Goal: Information Seeking & Learning: Understand process/instructions

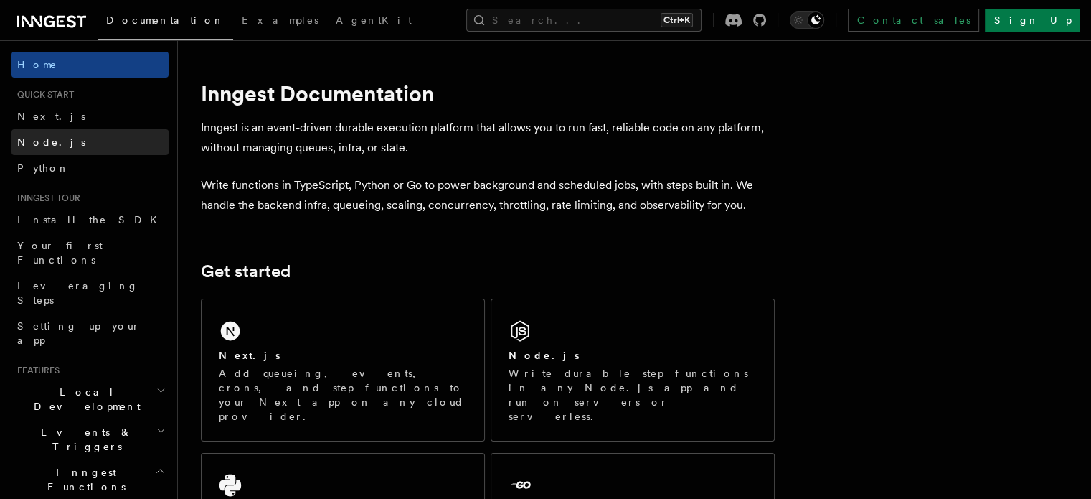
click at [57, 144] on link "Node.js" at bounding box center [89, 142] width 157 height 26
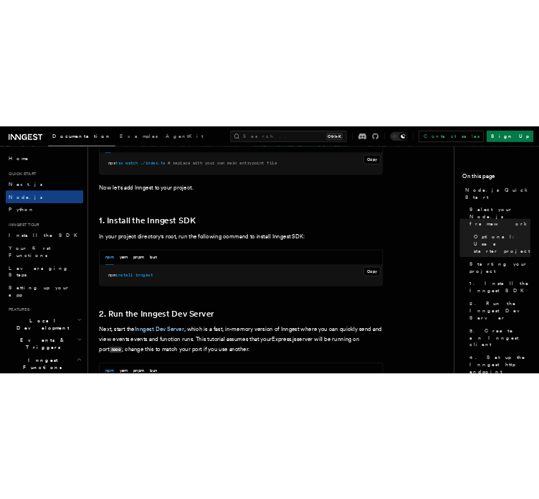
scroll to position [812, 0]
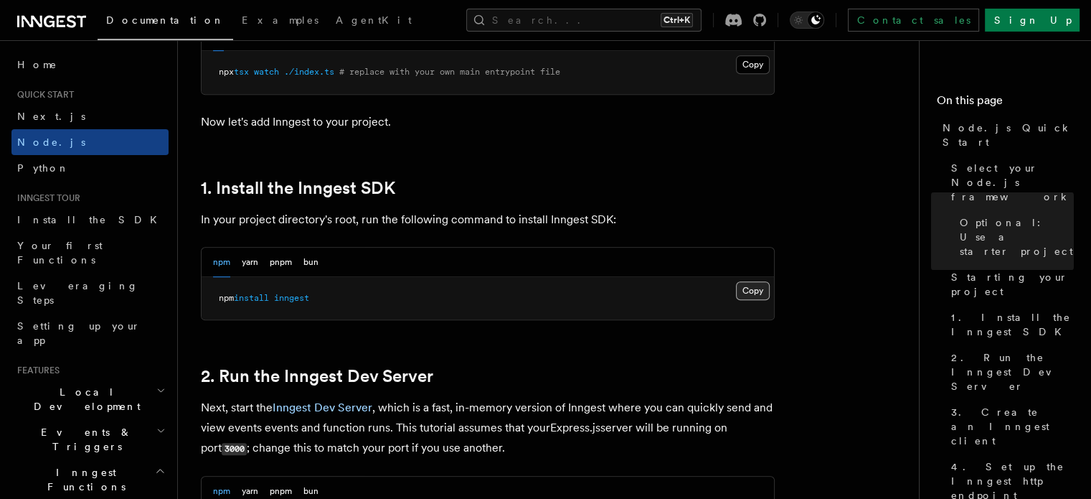
click at [757, 288] on button "Copy Copied" at bounding box center [753, 290] width 34 height 19
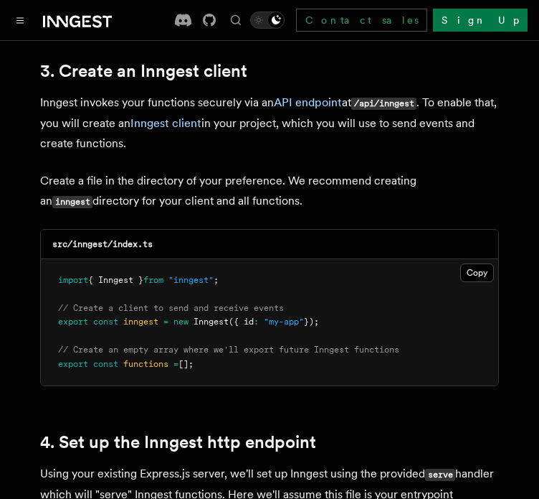
scroll to position [1835, 0]
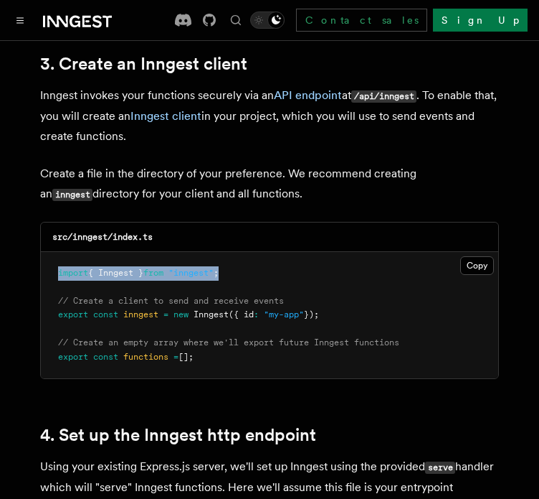
drag, startPoint x: 250, startPoint y: 253, endPoint x: 8, endPoint y: 237, distance: 242.3
copy span "import { Inngest } from "inngest" ;"
drag, startPoint x: 339, startPoint y: 297, endPoint x: 9, endPoint y: 298, distance: 330.0
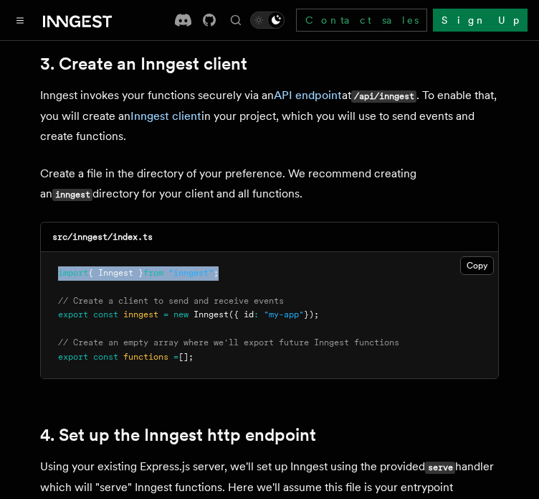
copy span "export const inngest = new Inngest ({ id : "my-app" });"
click at [338, 290] on pre "import { Inngest } from "inngest" ; // Create a client to send and receive even…" at bounding box center [270, 315] width 458 height 127
drag, startPoint x: 332, startPoint y: 295, endPoint x: 50, endPoint y: 282, distance: 283.0
click at [50, 282] on pre "import { Inngest } from "inngest" ; // Create a client to send and receive even…" at bounding box center [270, 315] width 458 height 127
copy code "// Create a client to send and receive events export const inngest = new Innges…"
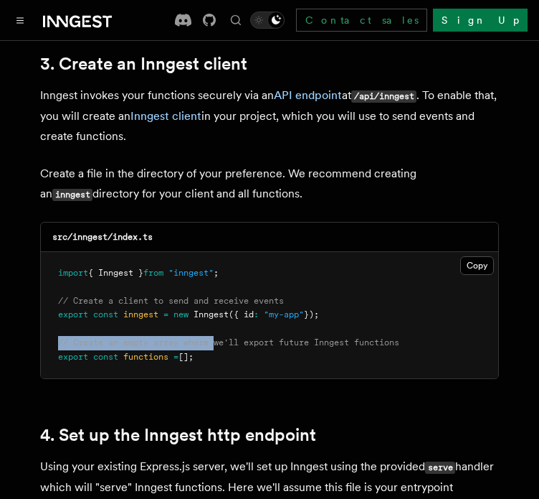
drag, startPoint x: 215, startPoint y: 329, endPoint x: 55, endPoint y: 331, distance: 160.0
click at [55, 331] on pre "import { Inngest } from "inngest" ; // Create a client to send and receive even…" at bounding box center [270, 315] width 458 height 127
drag, startPoint x: 55, startPoint y: 315, endPoint x: 232, endPoint y: 343, distance: 180.1
click at [232, 343] on pre "import { Inngest } from "inngest" ; // Create a client to send and receive even…" at bounding box center [270, 315] width 458 height 127
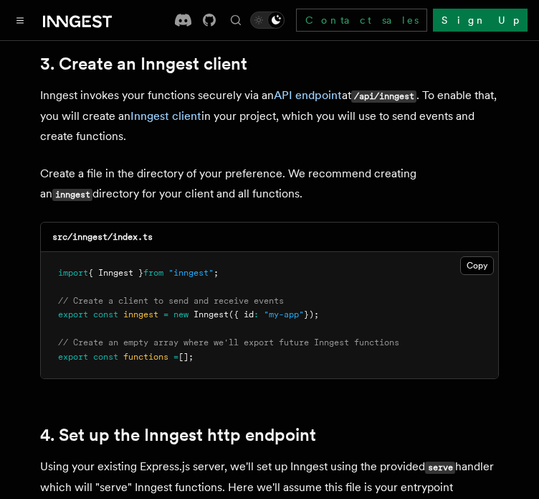
copy code "// Create an empty array where we'll export future Inngest functions export con…"
